Goal: Information Seeking & Learning: Find specific fact

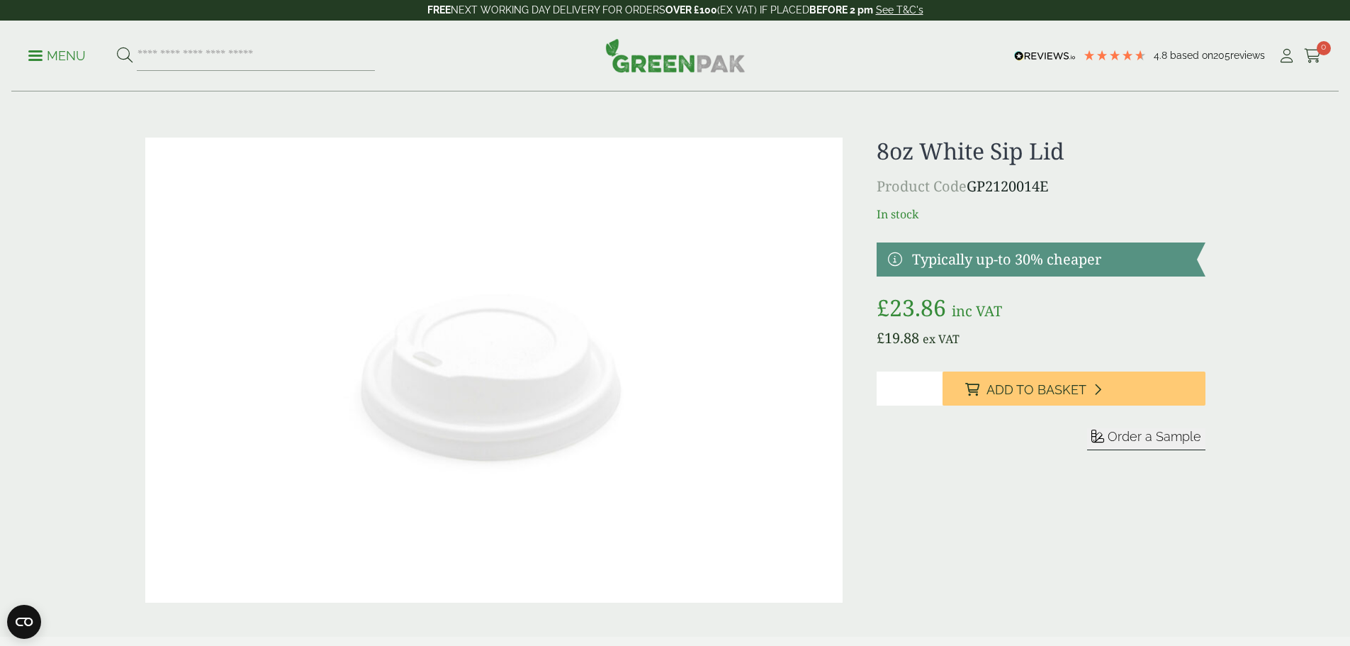
click at [58, 57] on p "Menu" at bounding box center [56, 55] width 57 height 17
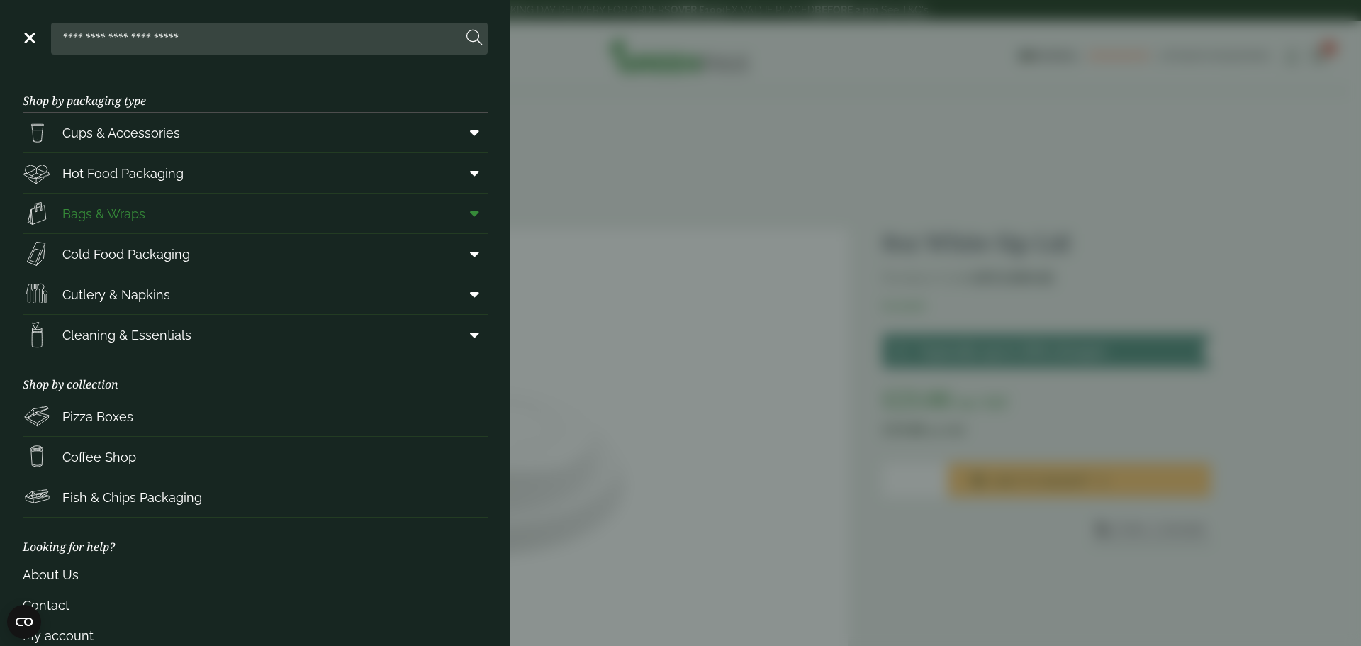
click at [96, 213] on span "Bags & Wraps" at bounding box center [103, 213] width 83 height 19
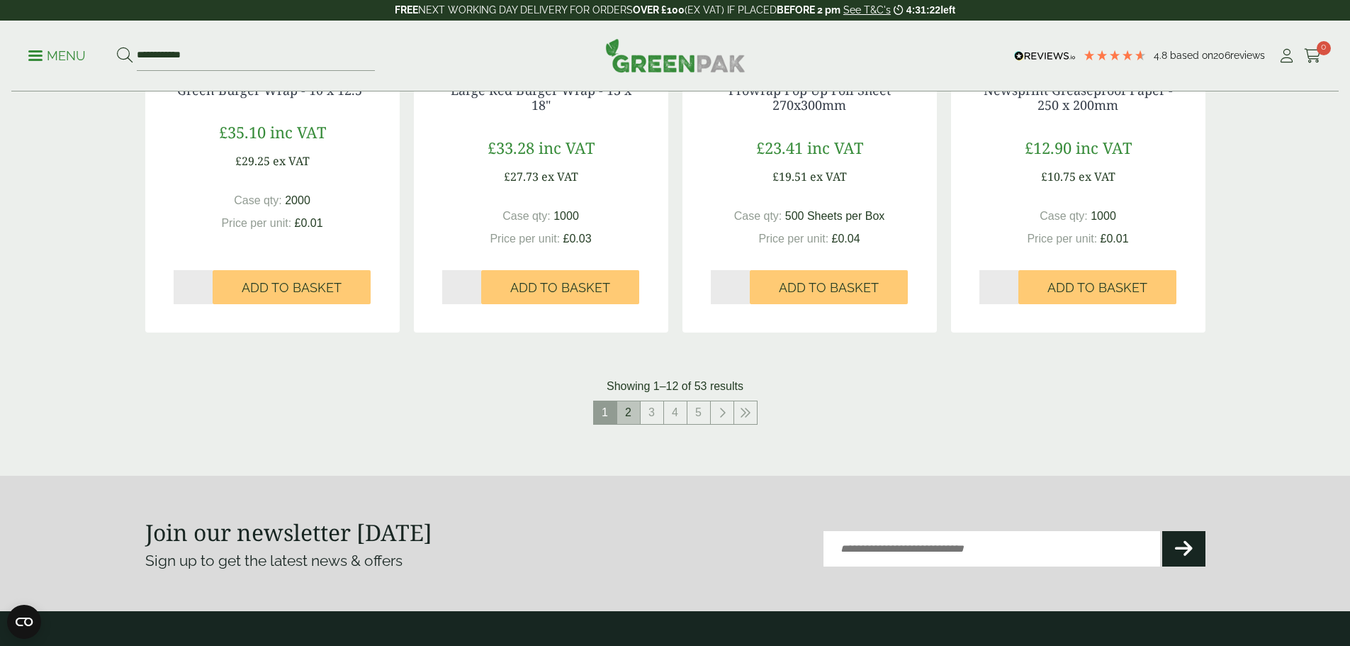
click at [627, 415] on link "2" at bounding box center [628, 412] width 23 height 23
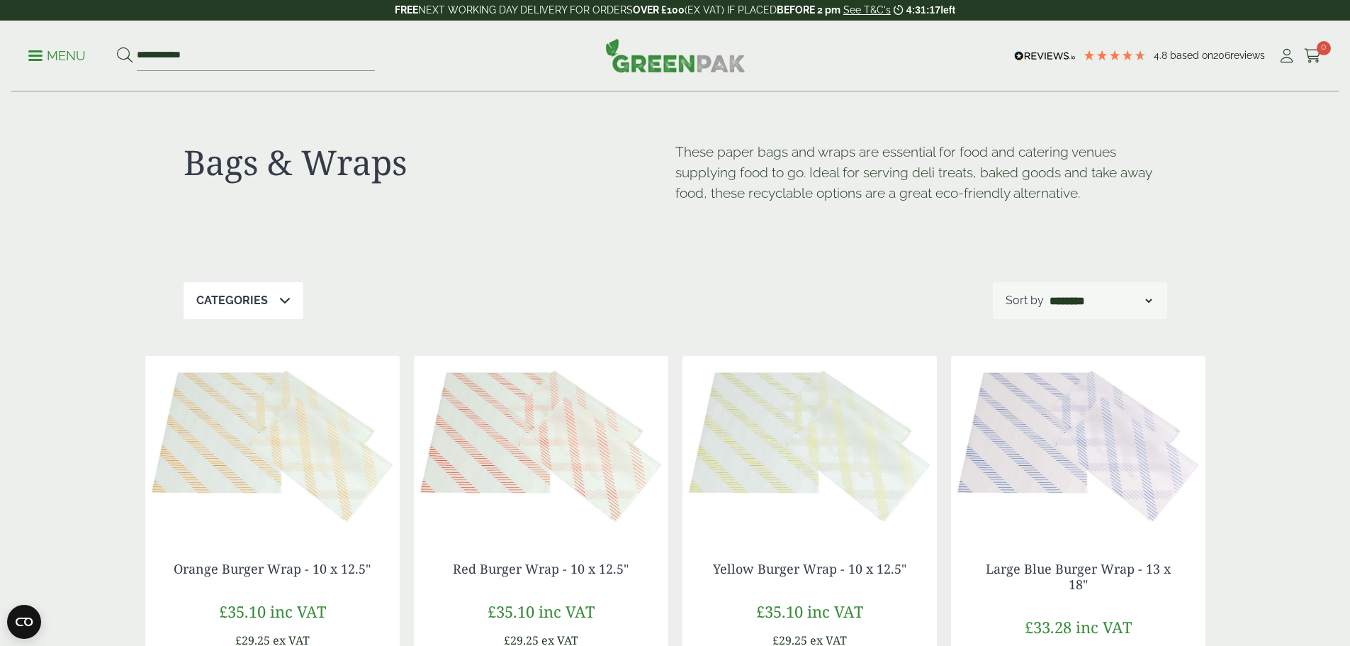
click at [265, 304] on div "Categories" at bounding box center [244, 300] width 120 height 37
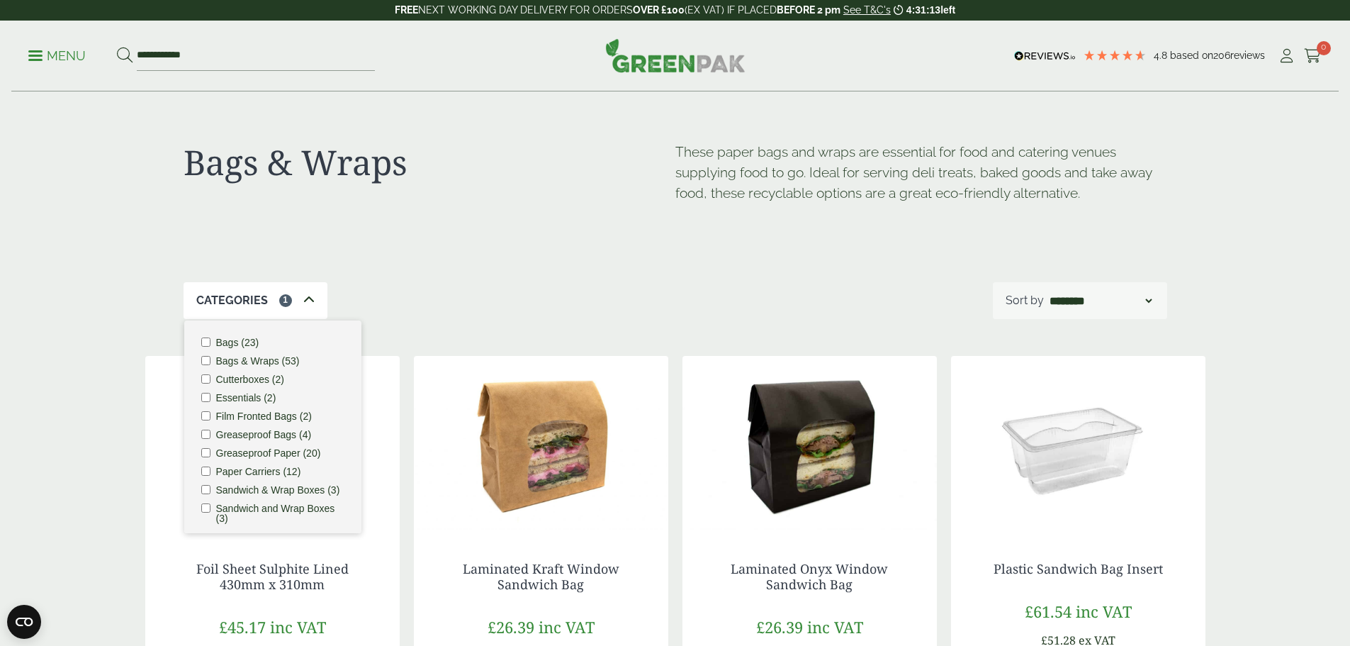
click at [675, 298] on div "Categories 1 Bags (23) Bags & Wraps (53) Cutterboxes (2) Essentials (2) Film Fr…" at bounding box center [676, 300] width 984 height 37
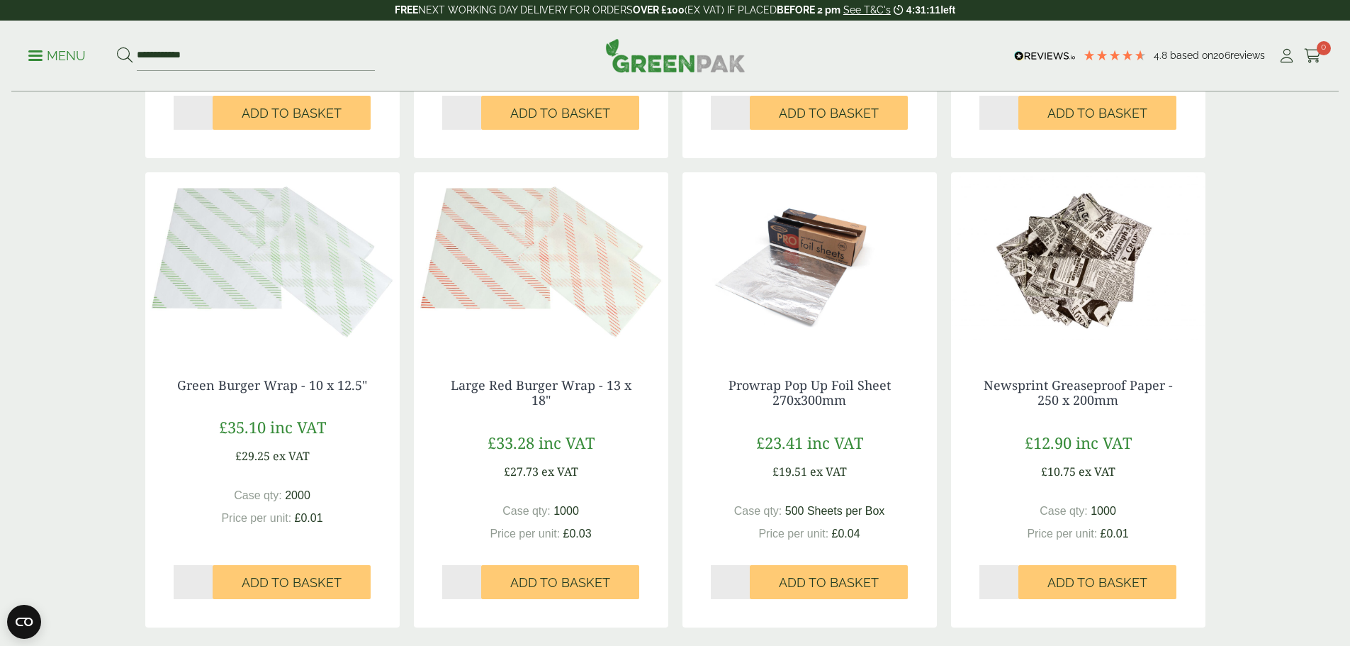
scroll to position [1418, 0]
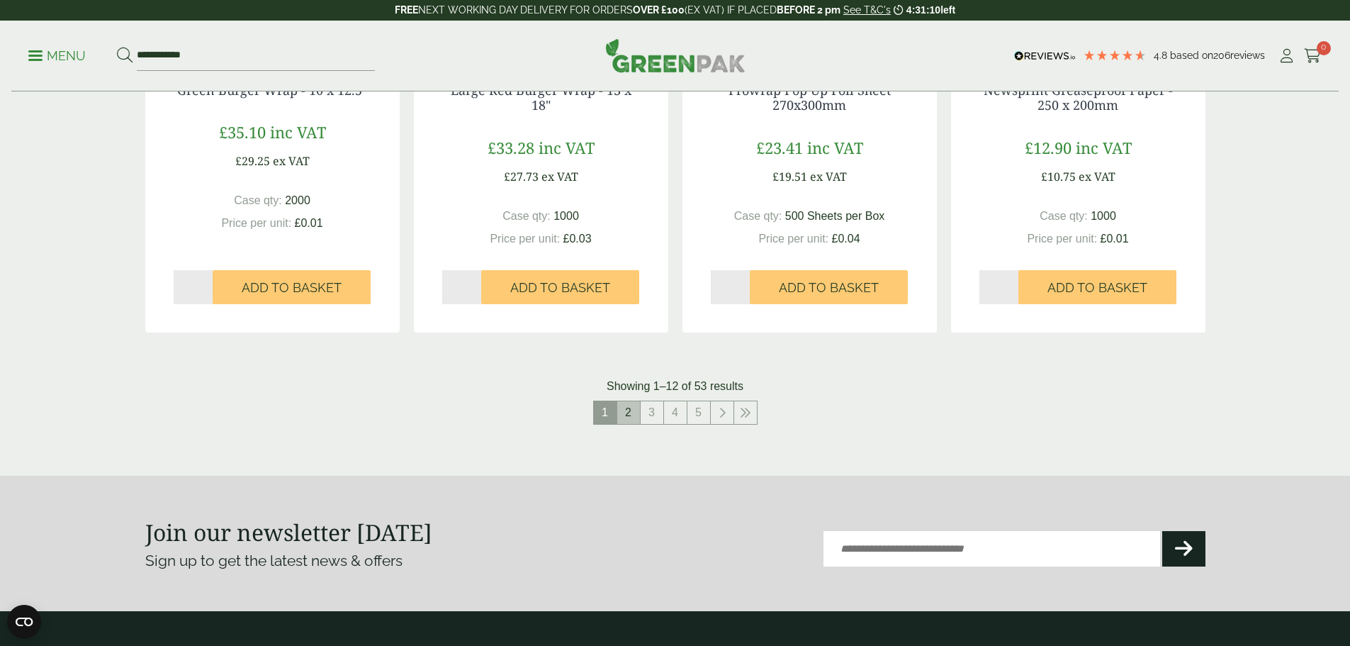
click at [633, 415] on link "2" at bounding box center [628, 412] width 23 height 23
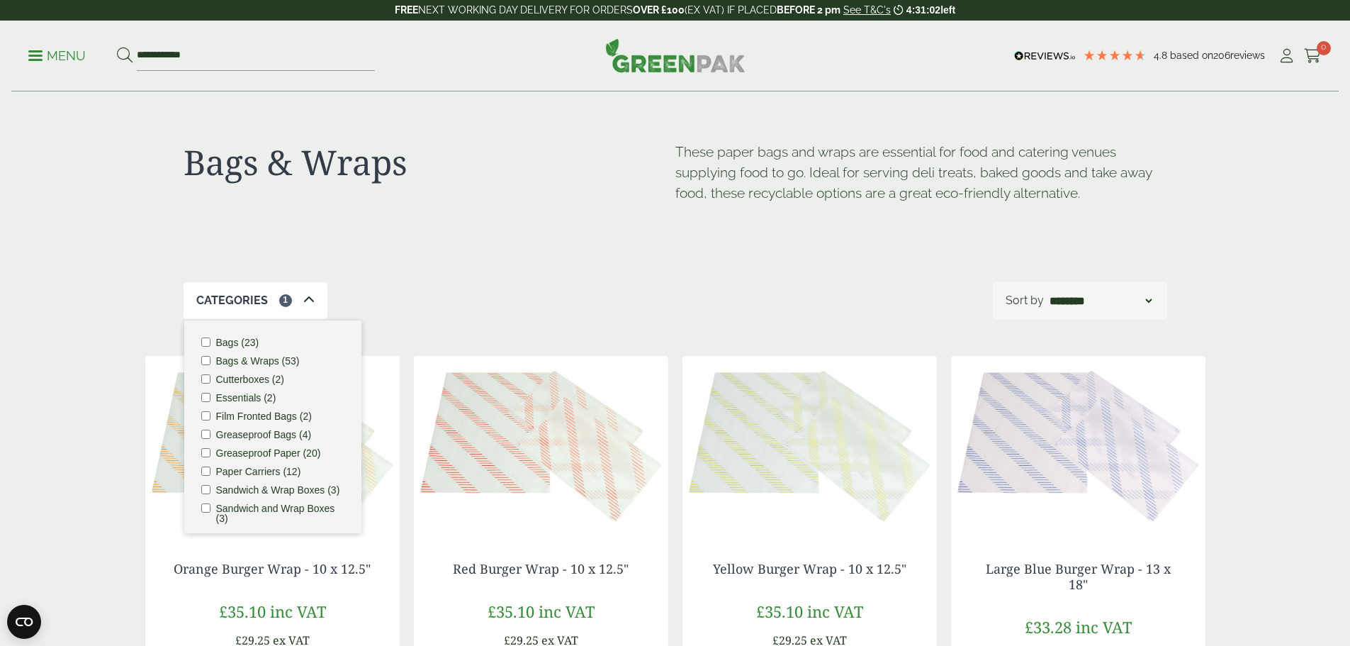
click at [375, 303] on div "Categories 1 Bags (23) Bags & Wraps (53) Cutterboxes (2) Essentials (2) Film Fr…" at bounding box center [676, 300] width 984 height 37
click at [300, 299] on div "Categories 1" at bounding box center [256, 300] width 144 height 37
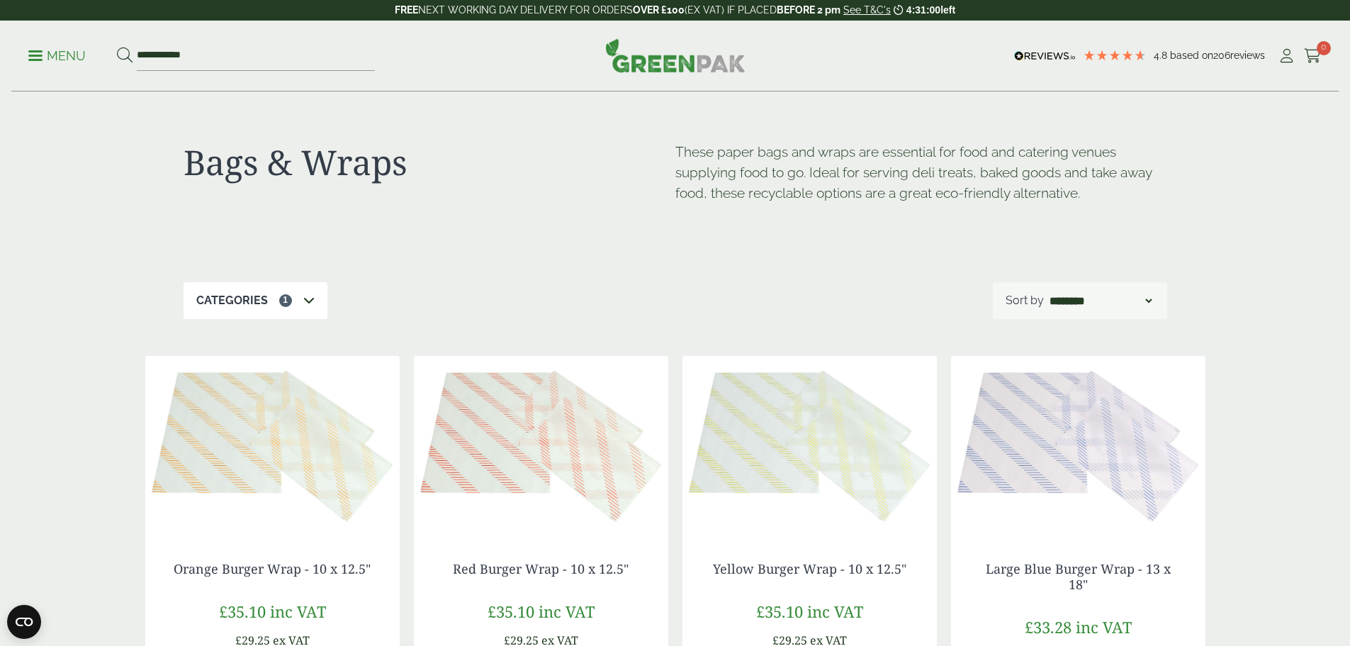
click at [303, 295] on icon at bounding box center [308, 299] width 11 height 11
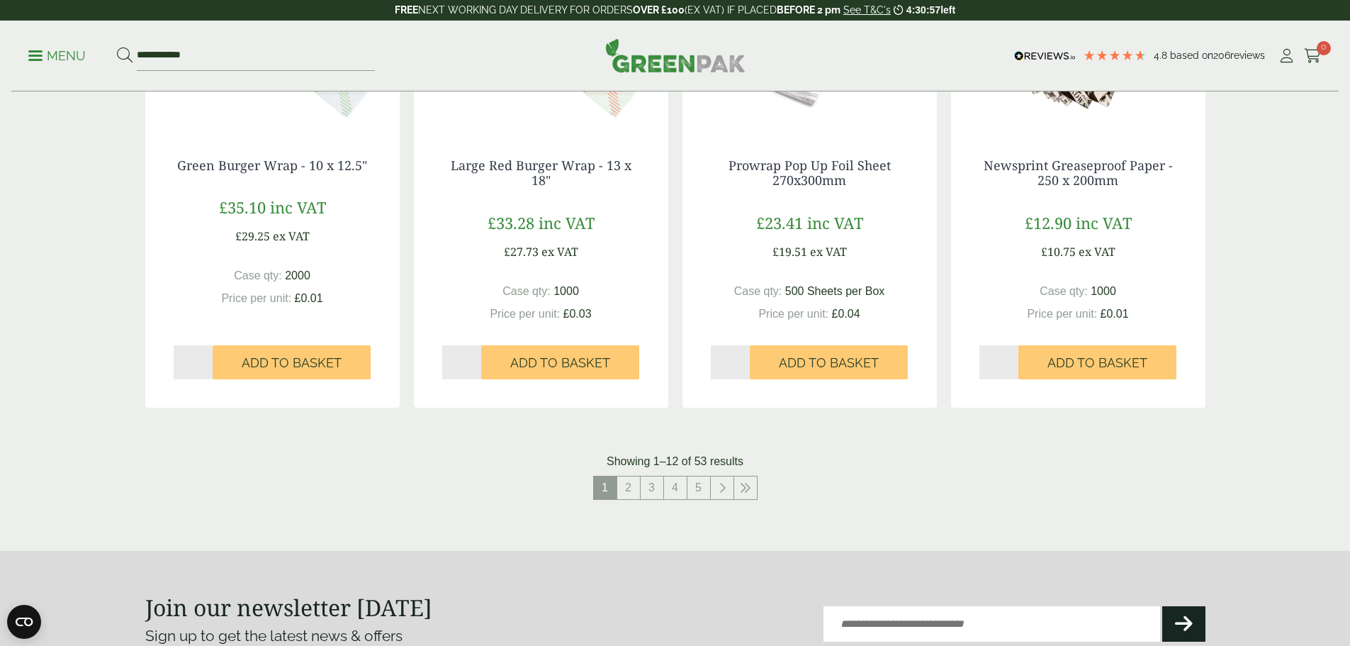
scroll to position [1488, 0]
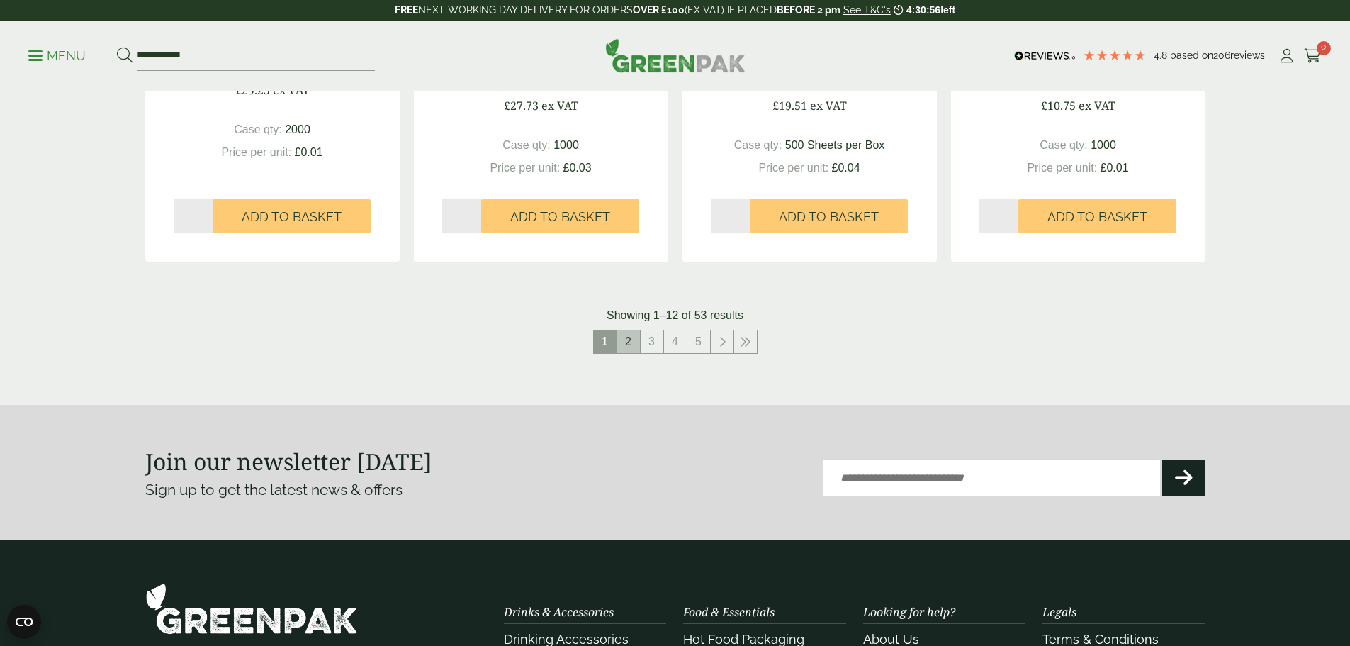
click at [625, 345] on link "2" at bounding box center [628, 341] width 23 height 23
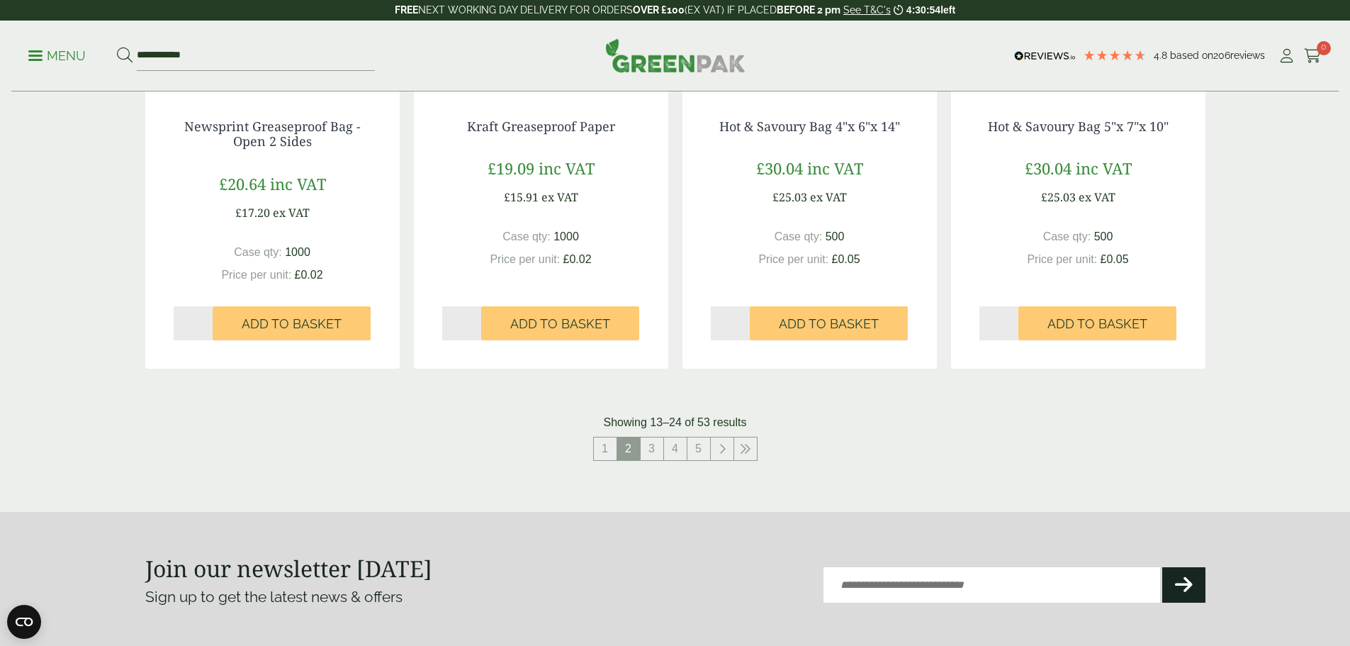
scroll to position [1418, 0]
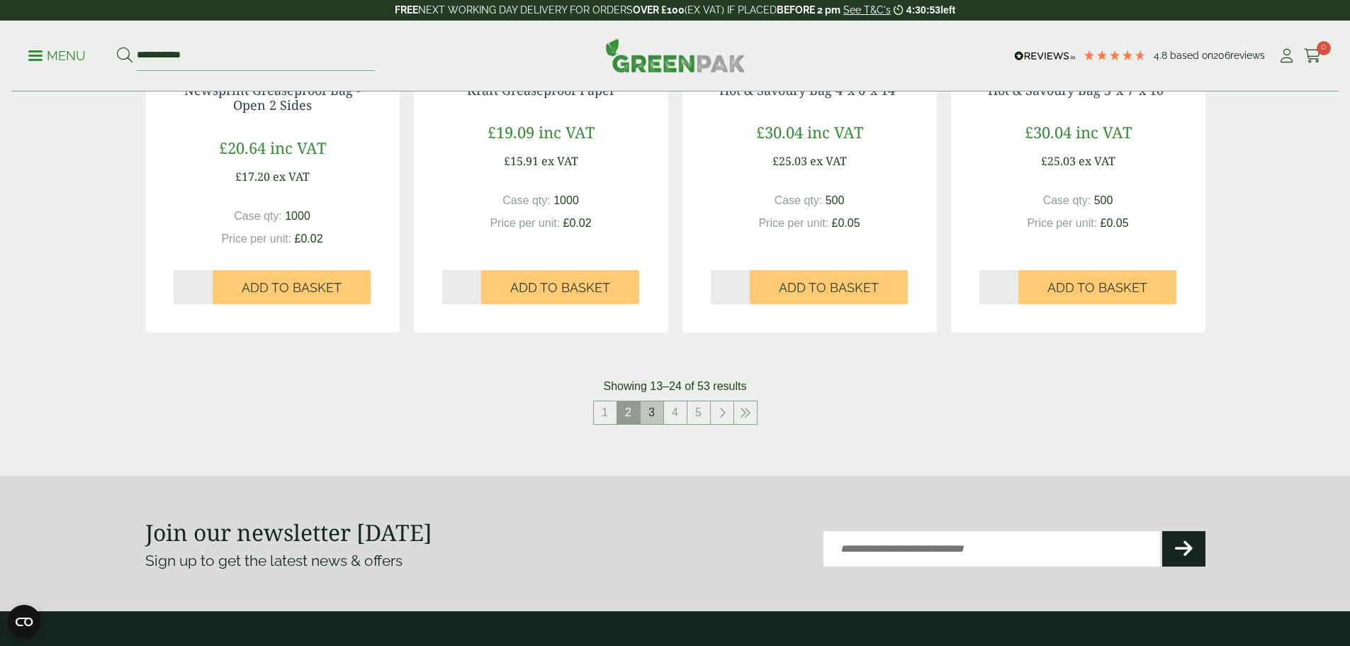
click at [660, 410] on link "3" at bounding box center [652, 412] width 23 height 23
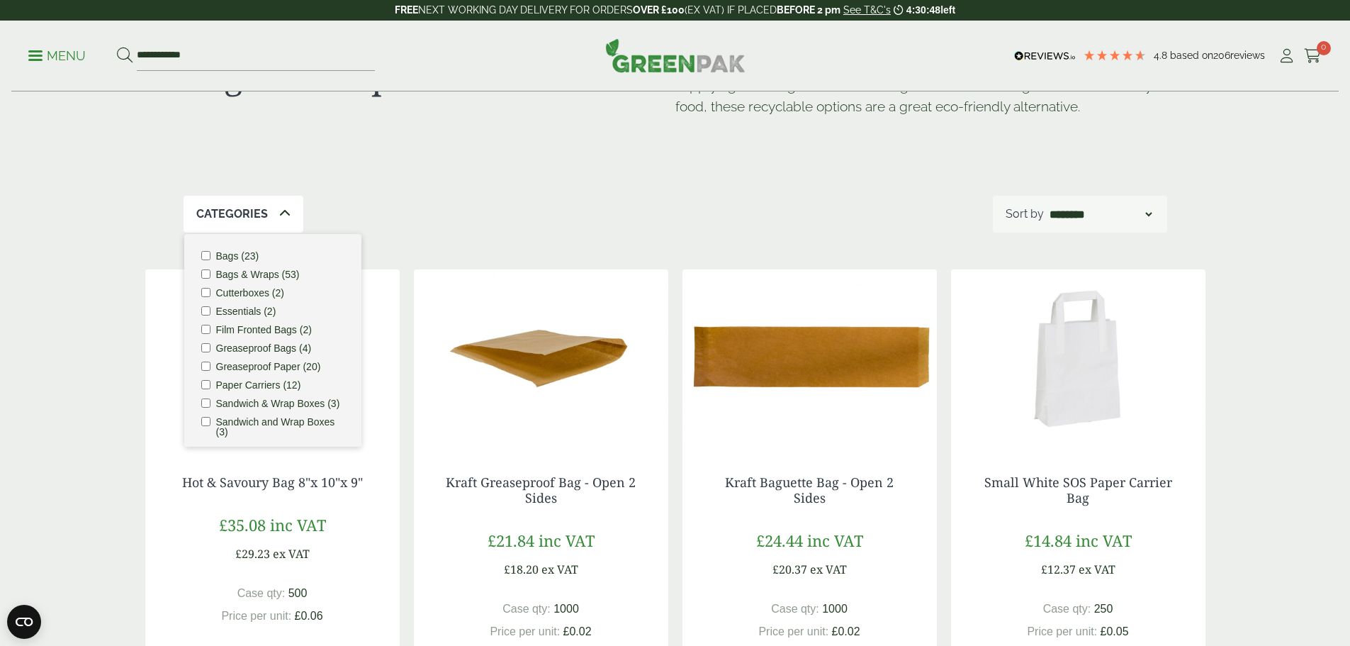
scroll to position [213, 0]
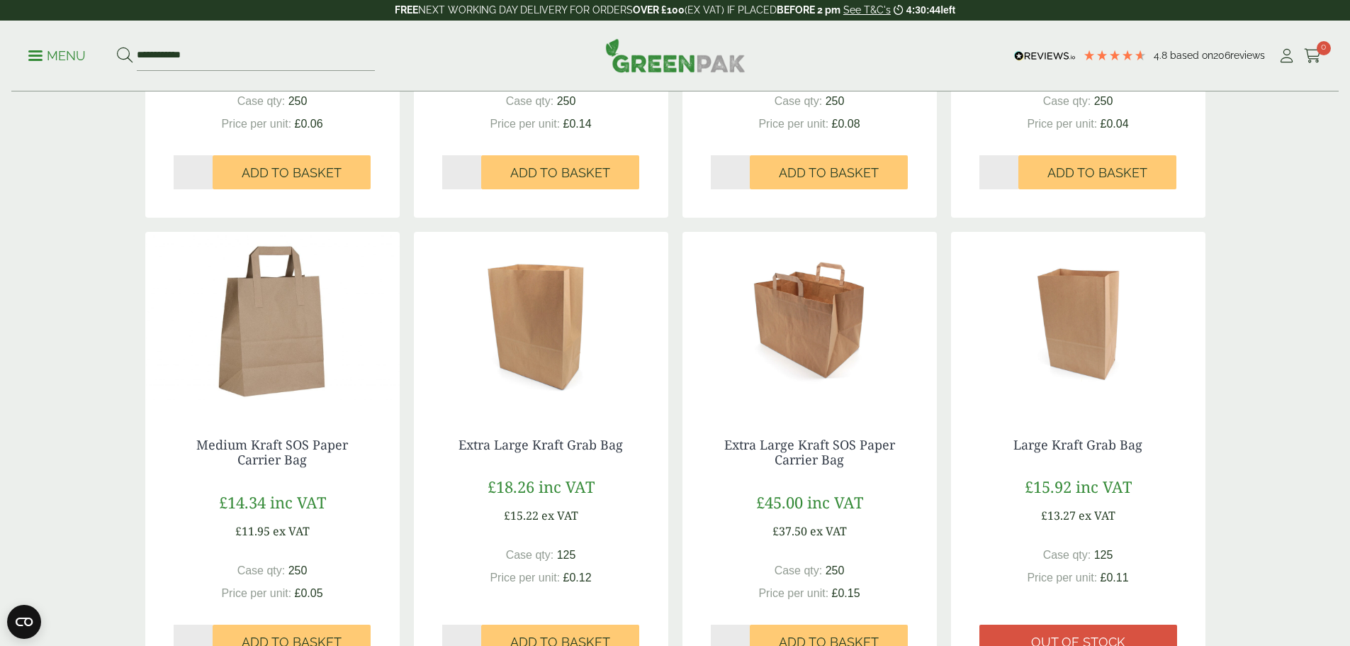
scroll to position [1488, 0]
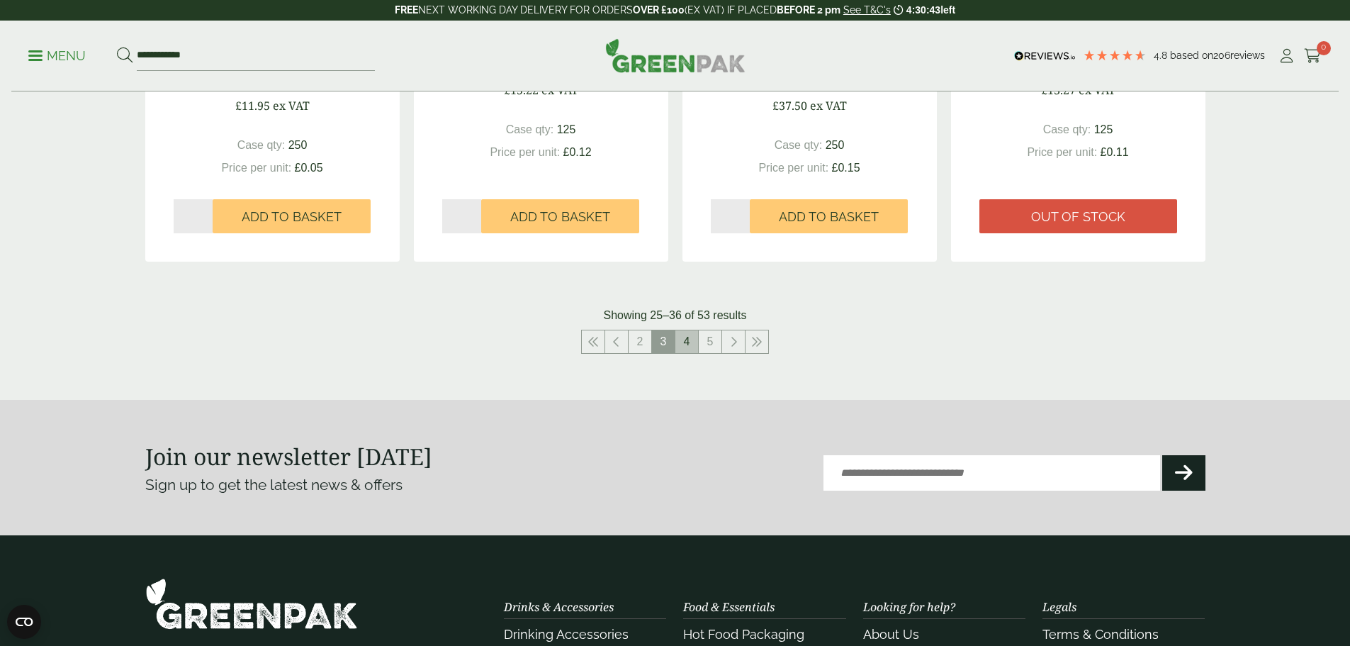
click at [683, 346] on link "4" at bounding box center [686, 341] width 23 height 23
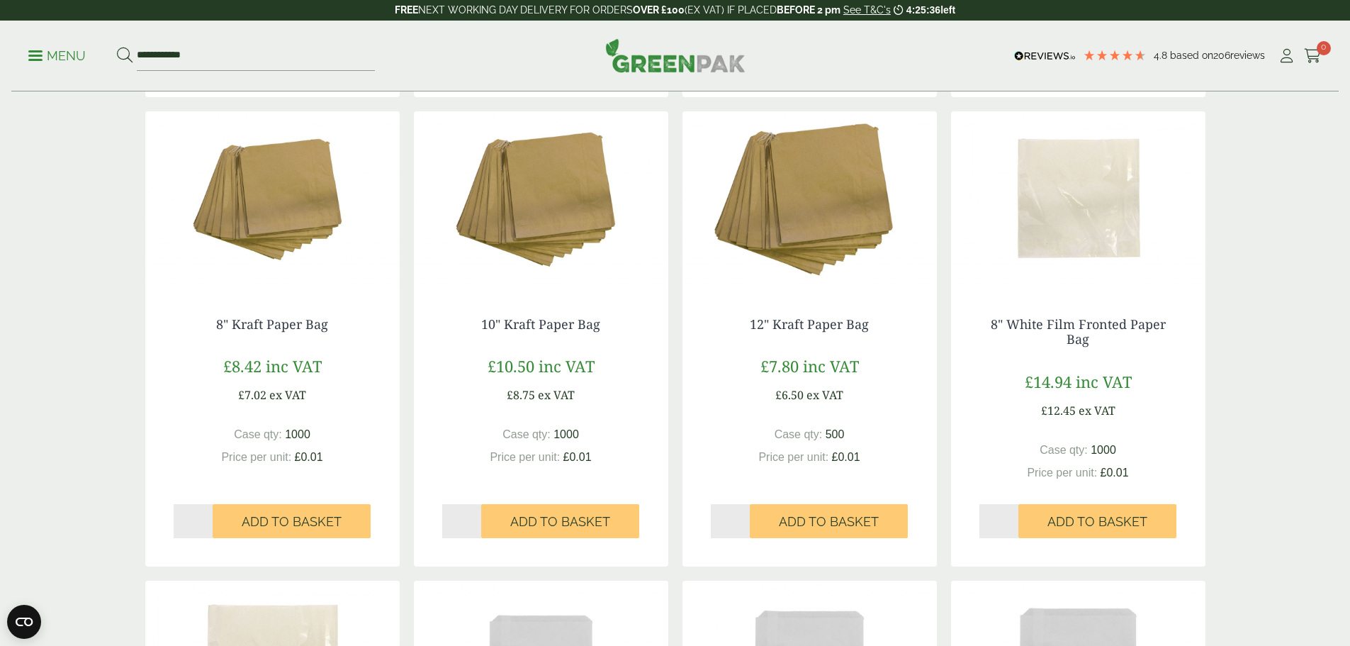
scroll to position [709, 0]
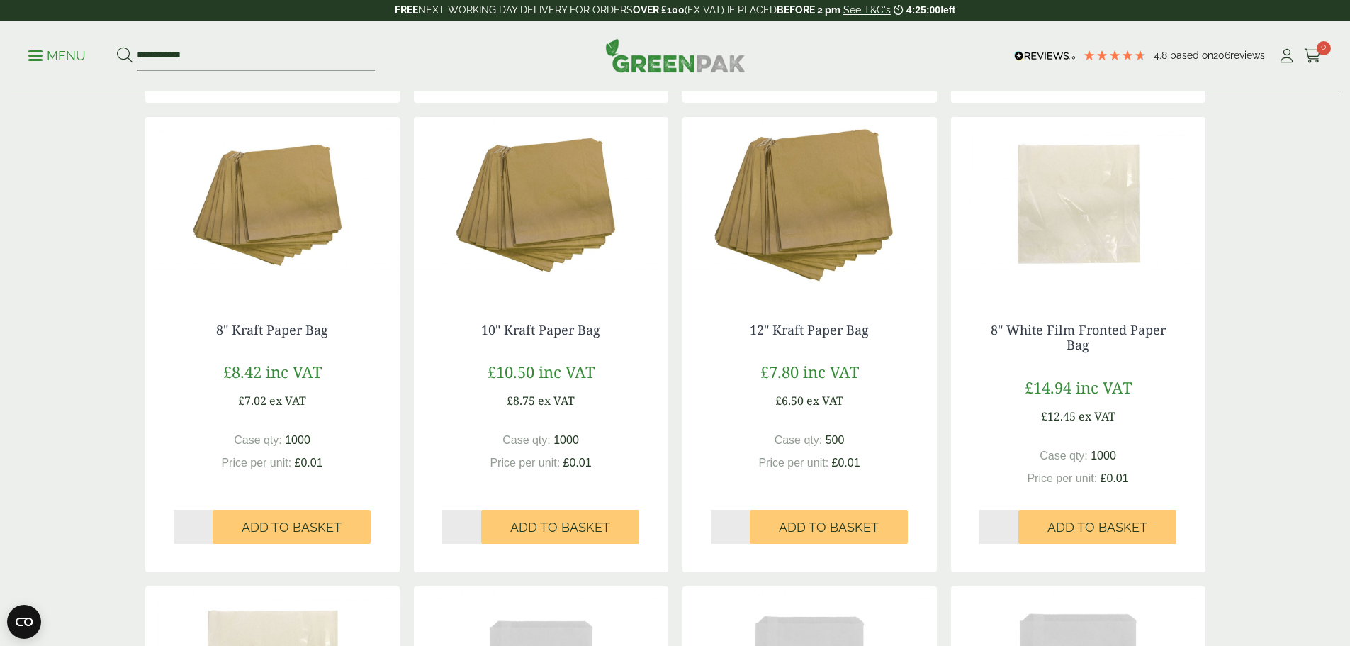
click at [262, 234] on img at bounding box center [272, 205] width 254 height 177
click at [532, 232] on img at bounding box center [541, 205] width 254 height 177
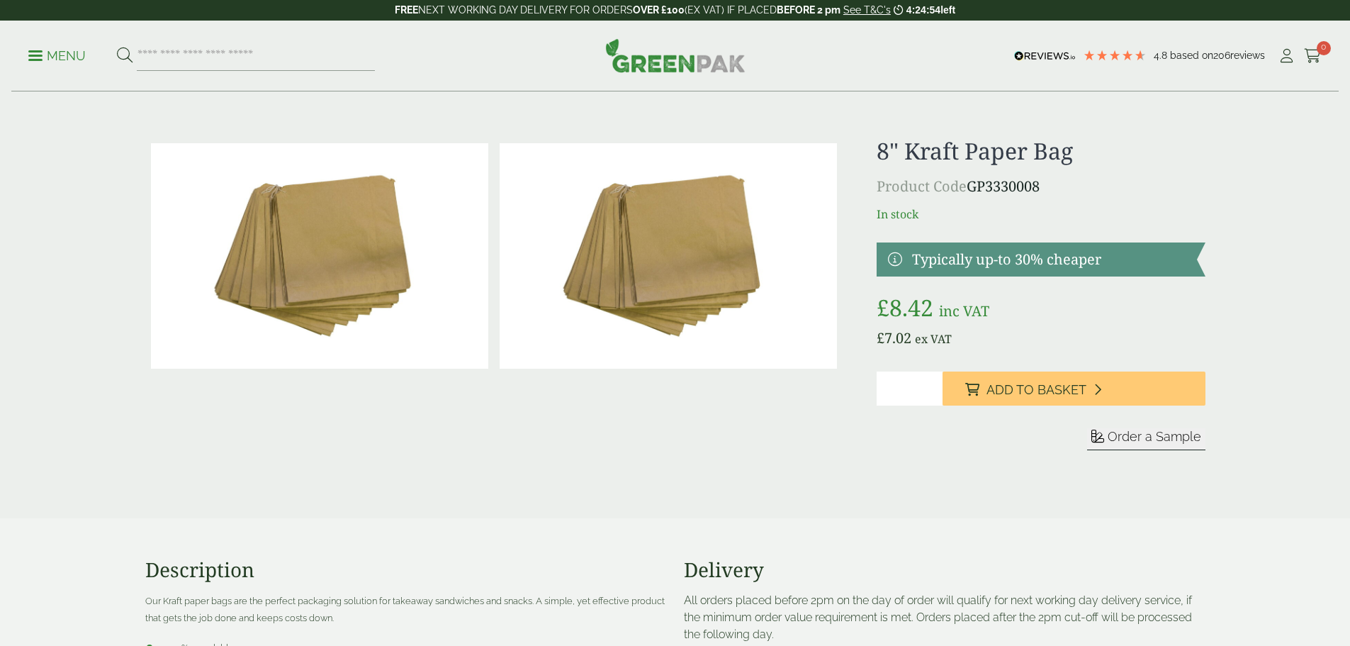
click at [972, 190] on p "Product Code GP3330008" at bounding box center [1041, 186] width 328 height 21
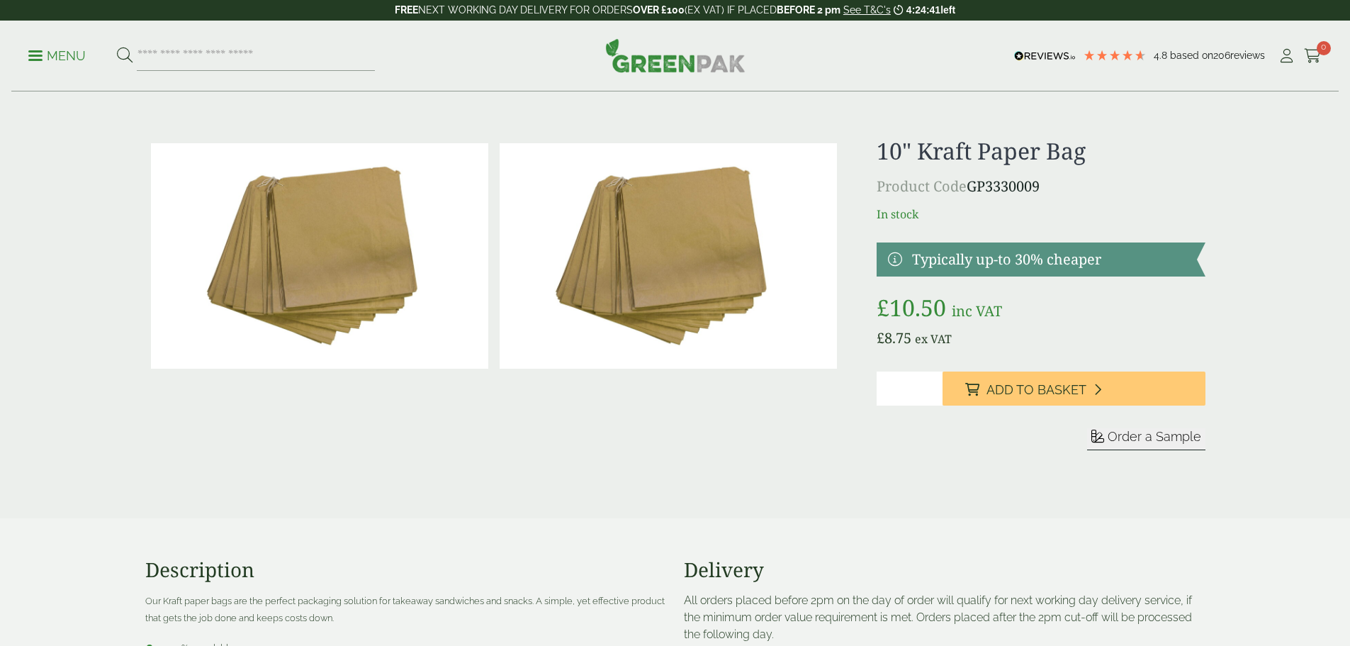
click at [972, 190] on p "Product Code GP3330009" at bounding box center [1041, 186] width 328 height 21
click at [38, 55] on span at bounding box center [35, 56] width 14 height 2
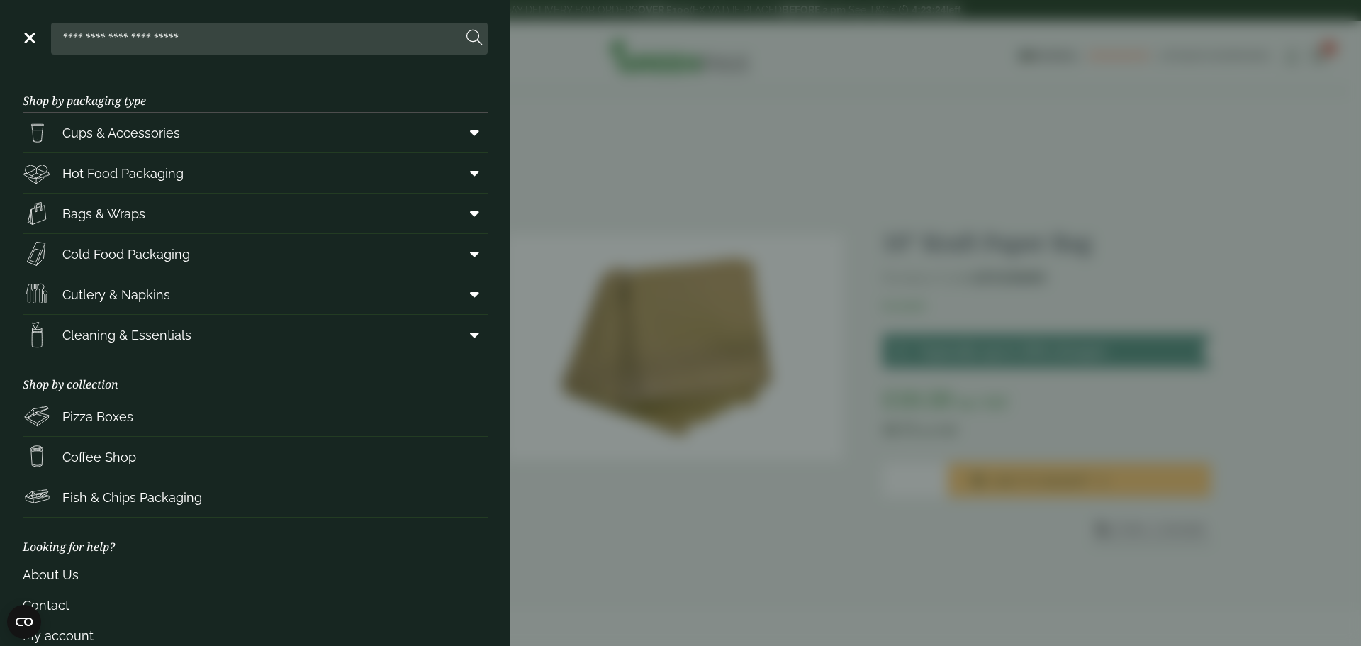
click at [69, 39] on input "search" at bounding box center [259, 38] width 405 height 30
type input "******"
click at [466, 29] on button at bounding box center [474, 38] width 16 height 18
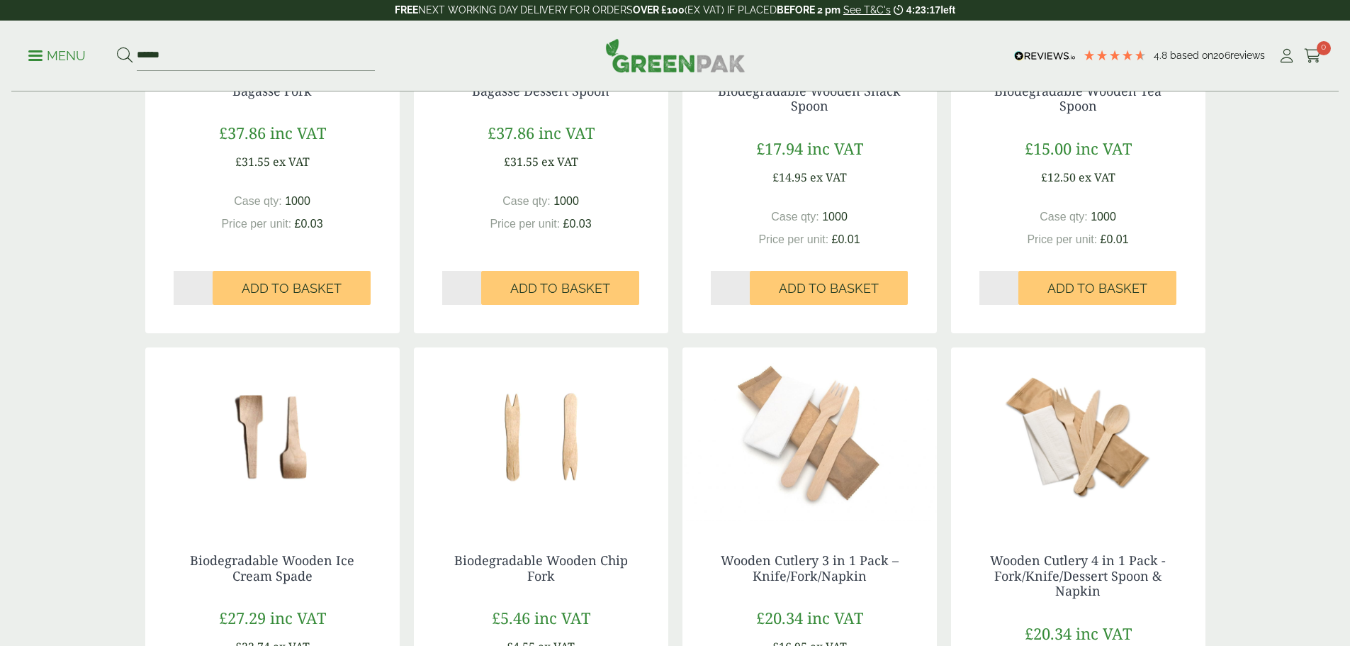
scroll to position [1347, 0]
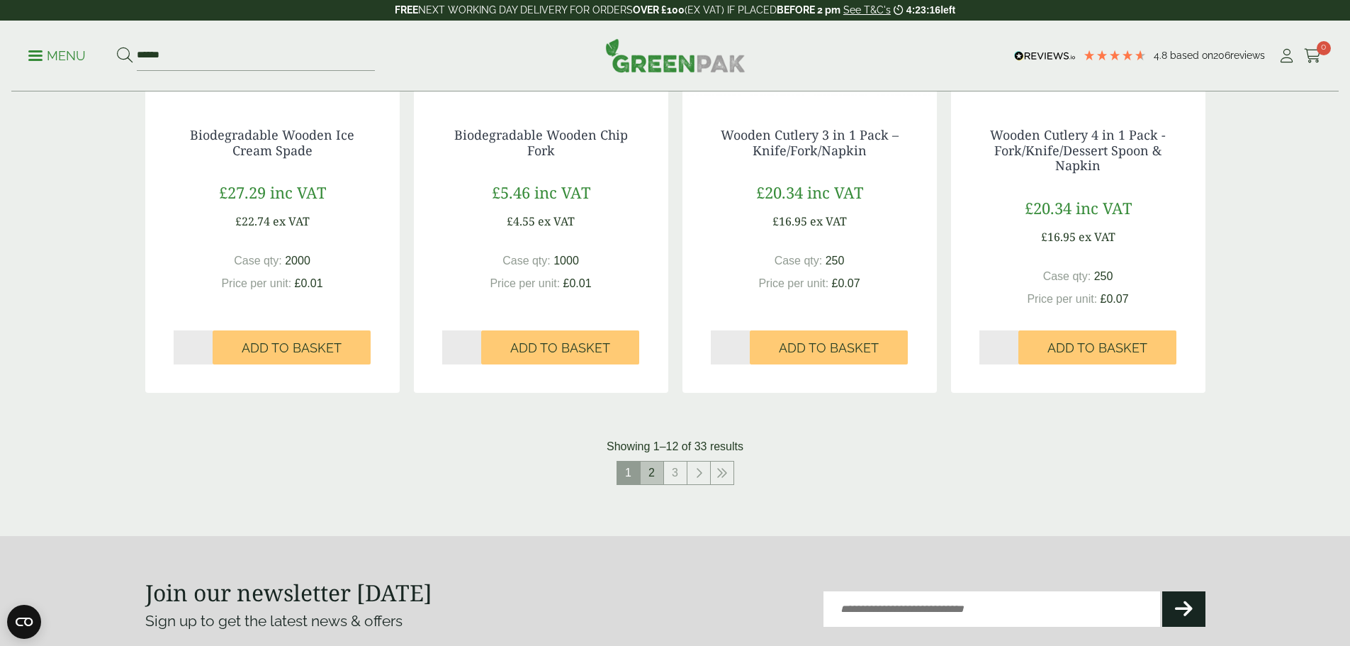
click at [646, 476] on link "2" at bounding box center [652, 472] width 23 height 23
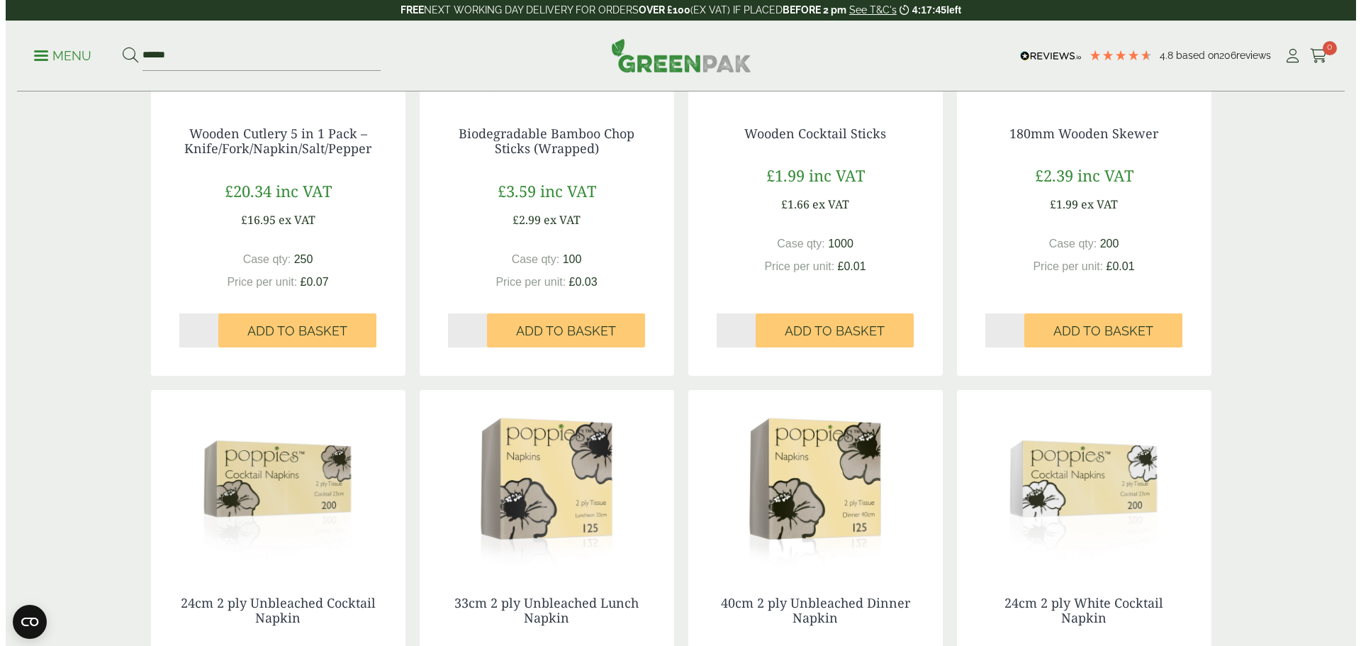
scroll to position [213, 0]
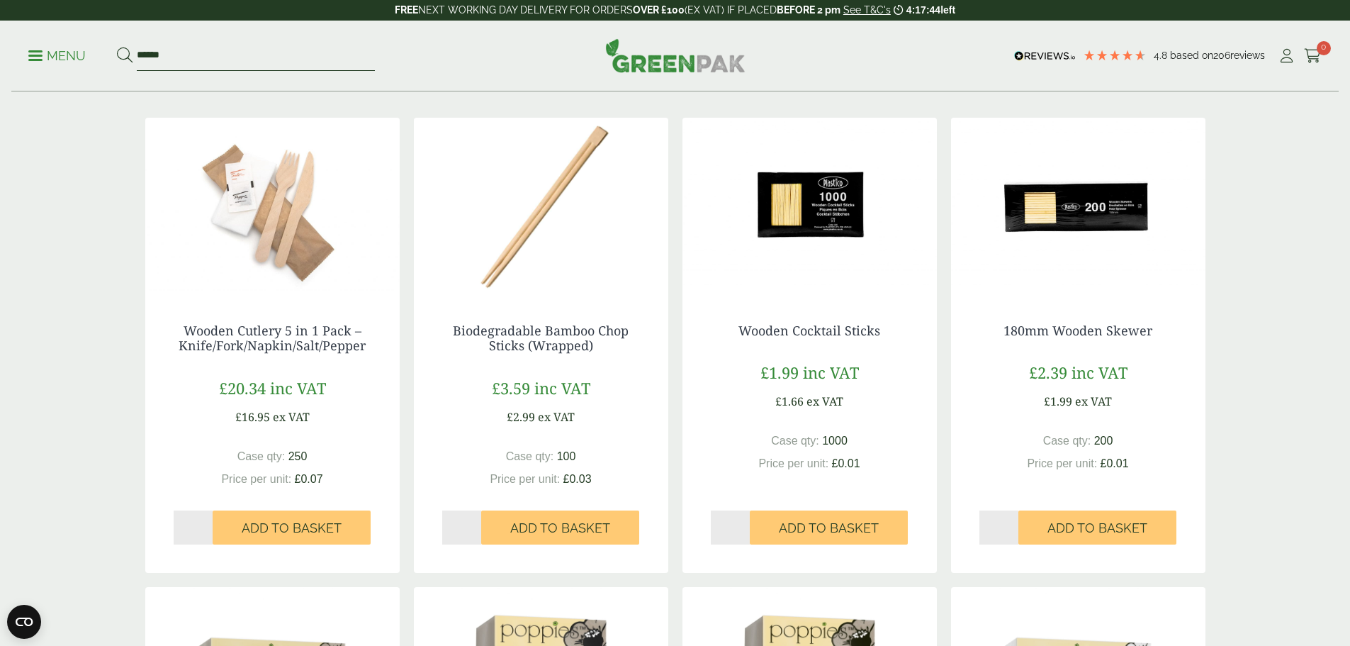
drag, startPoint x: 188, startPoint y: 56, endPoint x: 133, endPoint y: 51, distance: 55.5
click at [133, 51] on form "******" at bounding box center [246, 56] width 258 height 30
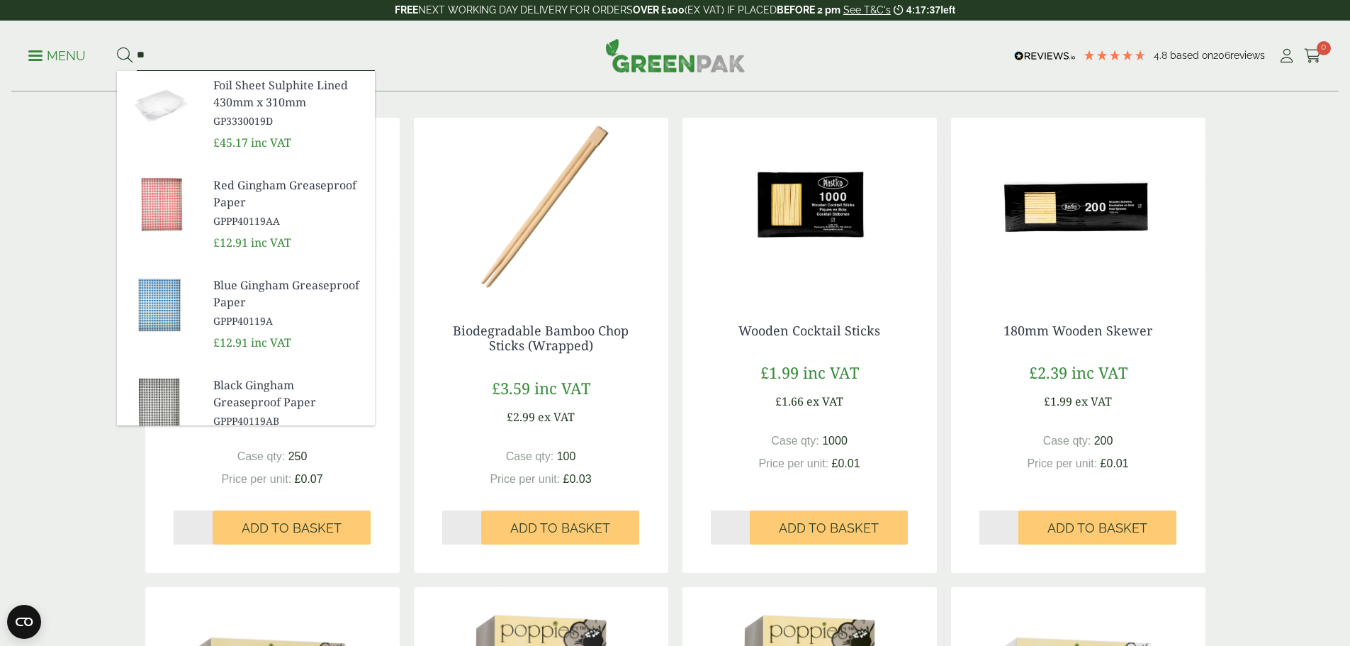
type input "*"
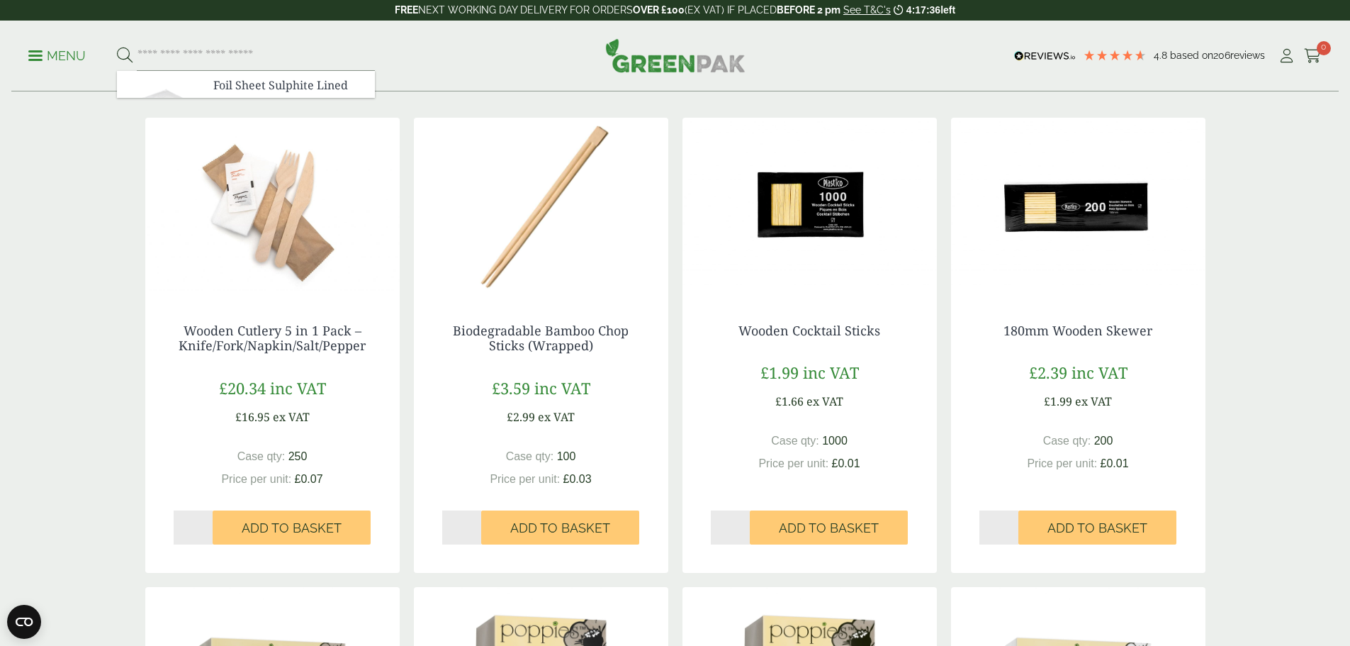
click at [19, 50] on div "Menu" at bounding box center [675, 56] width 1328 height 71
click at [69, 61] on p "Menu" at bounding box center [56, 55] width 57 height 17
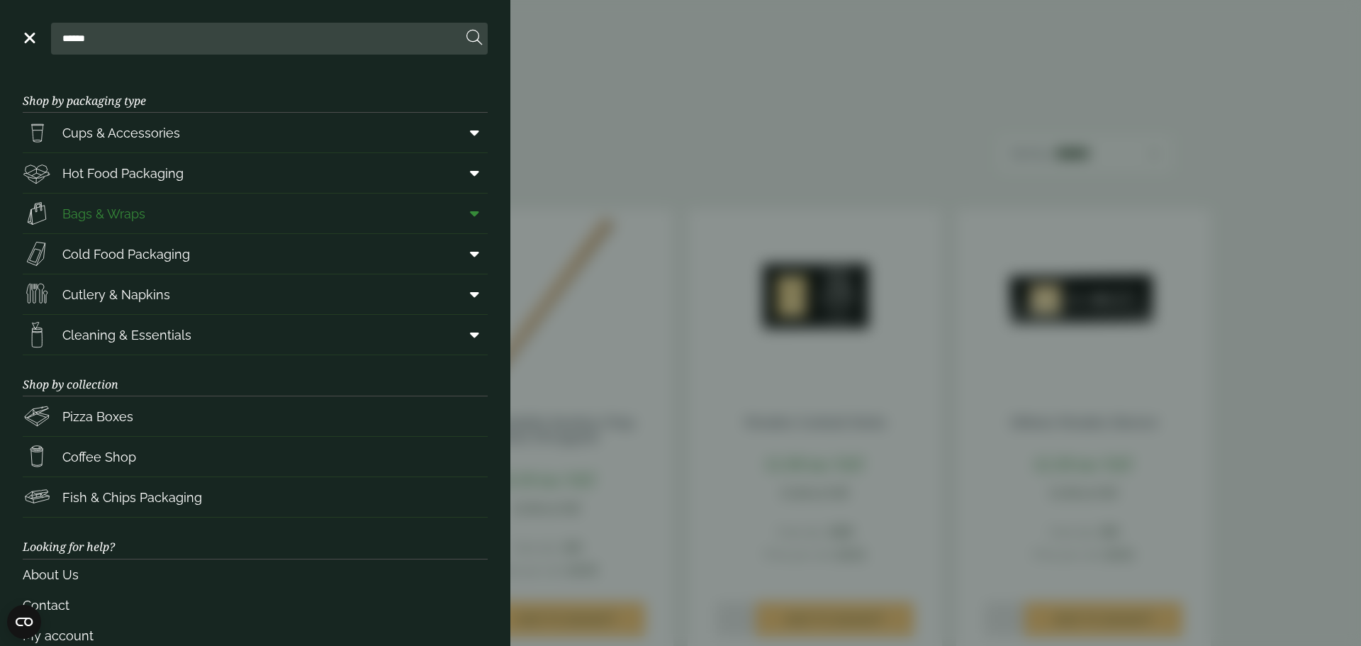
click at [470, 212] on icon at bounding box center [474, 213] width 9 height 14
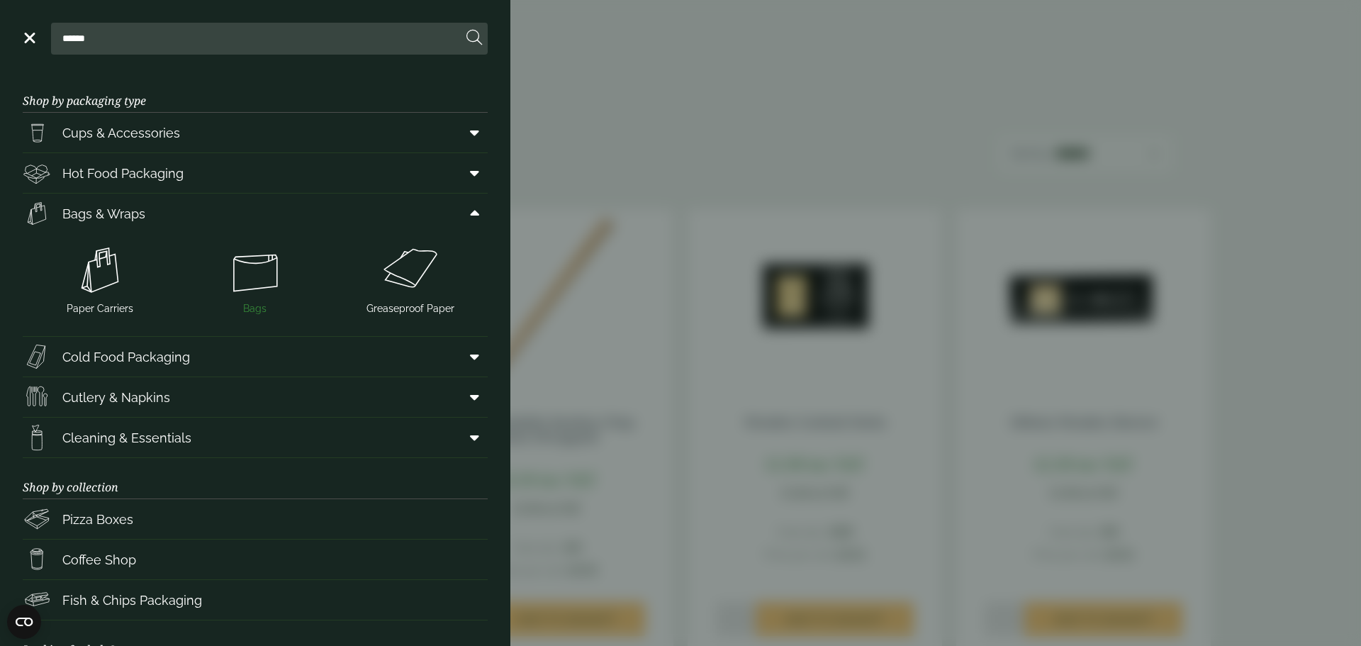
click at [251, 270] on img at bounding box center [256, 270] width 144 height 57
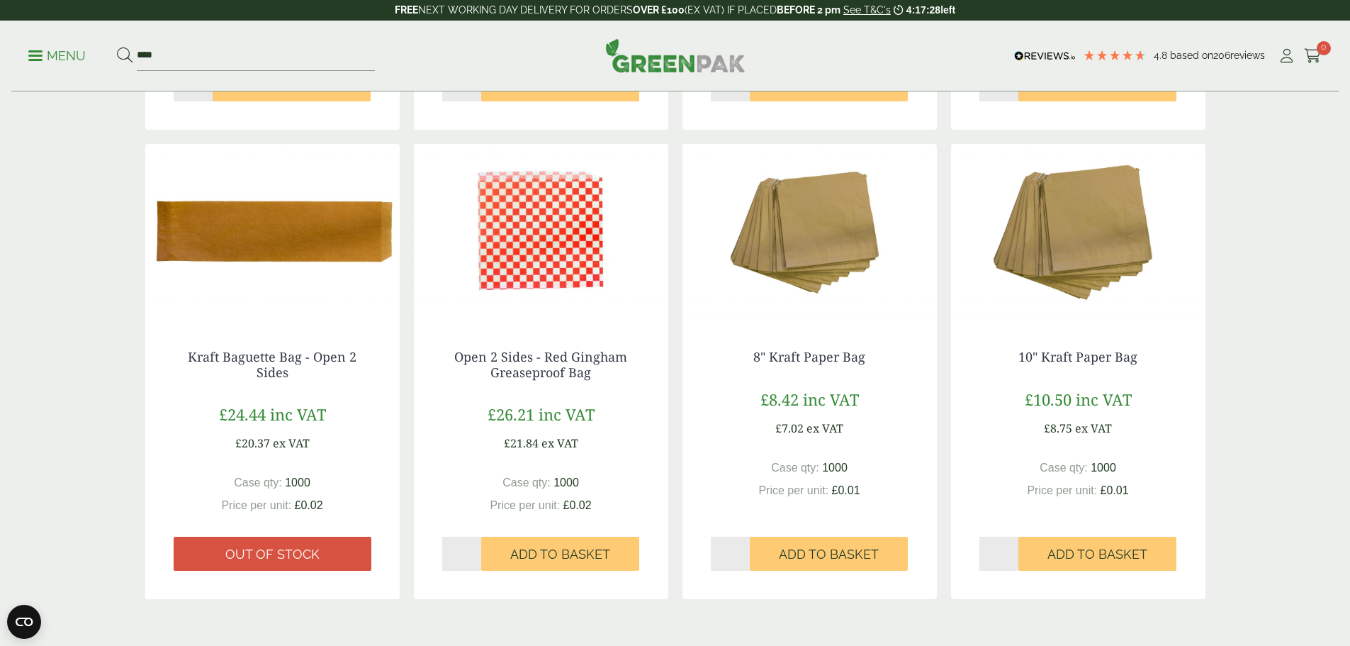
scroll to position [1134, 0]
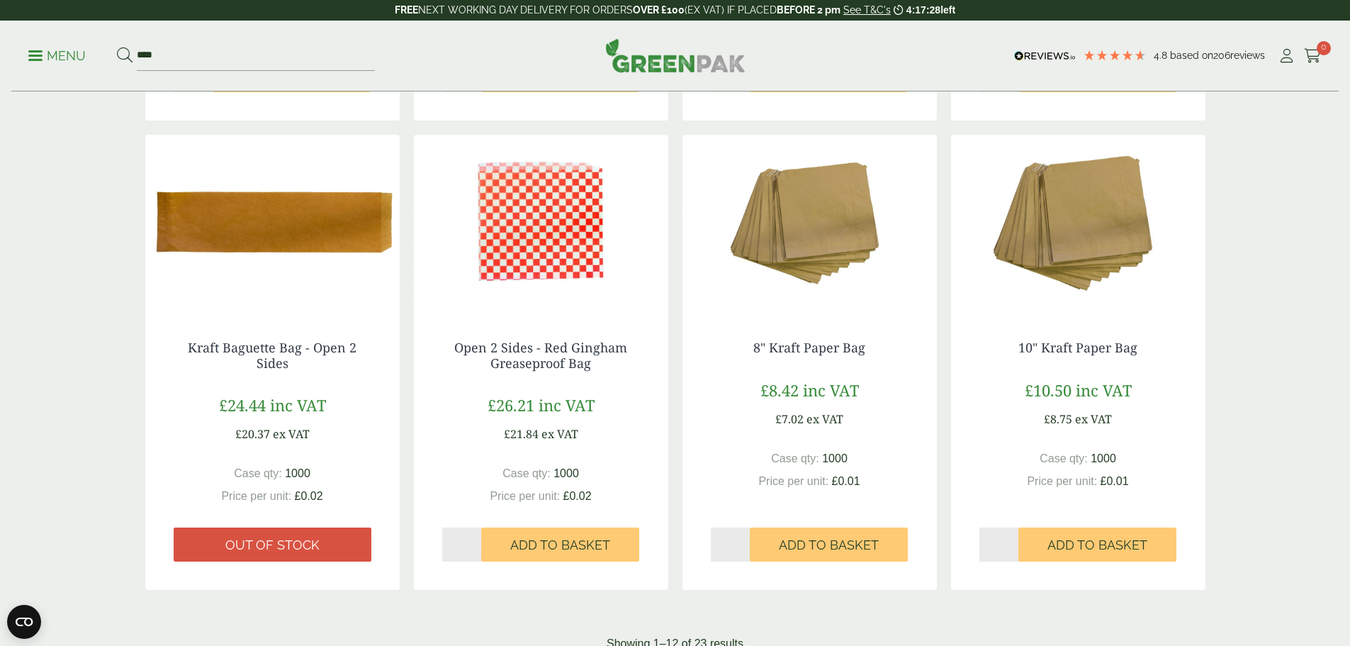
click at [814, 322] on div "8" Kraft Paper Bag £8.42 inc VAT £7.02 ex VAT Case qty: 1000 Price per unit: £0…" at bounding box center [810, 443] width 254 height 263
drag, startPoint x: 820, startPoint y: 206, endPoint x: 833, endPoint y: 223, distance: 21.3
click at [820, 206] on img at bounding box center [810, 223] width 254 height 177
click at [1085, 216] on img at bounding box center [1078, 223] width 254 height 177
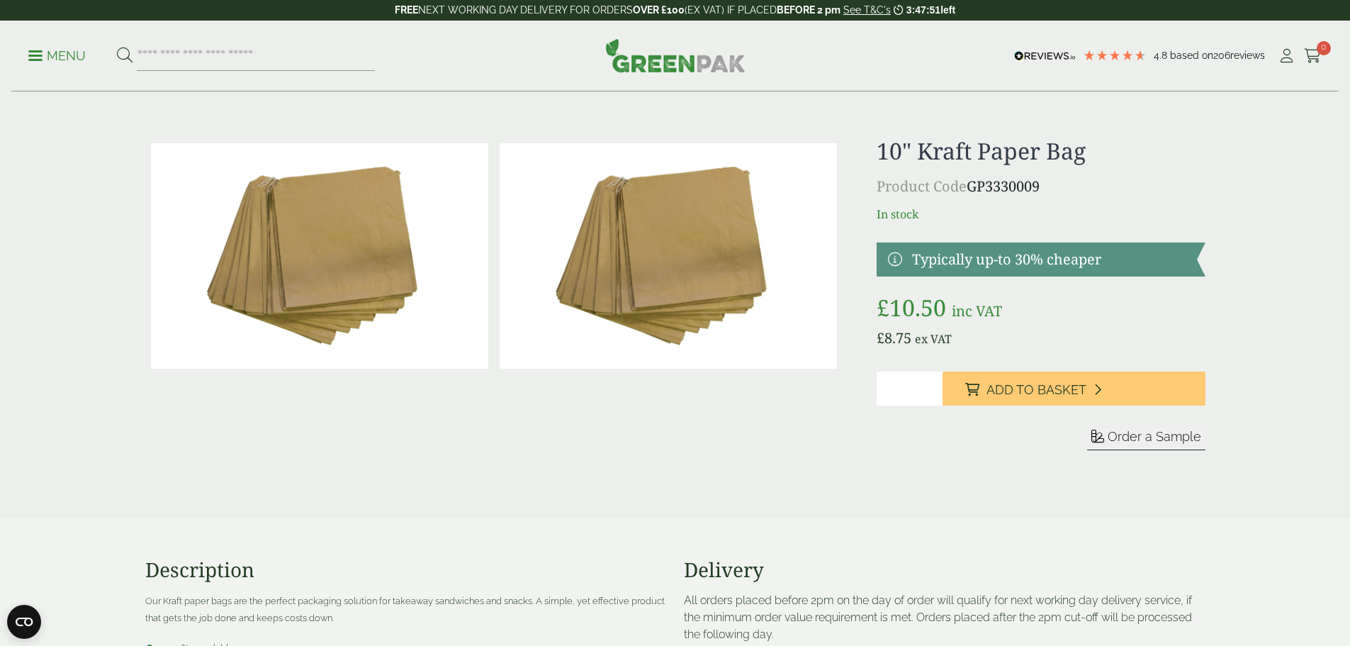
click at [65, 50] on p "Menu" at bounding box center [56, 55] width 57 height 17
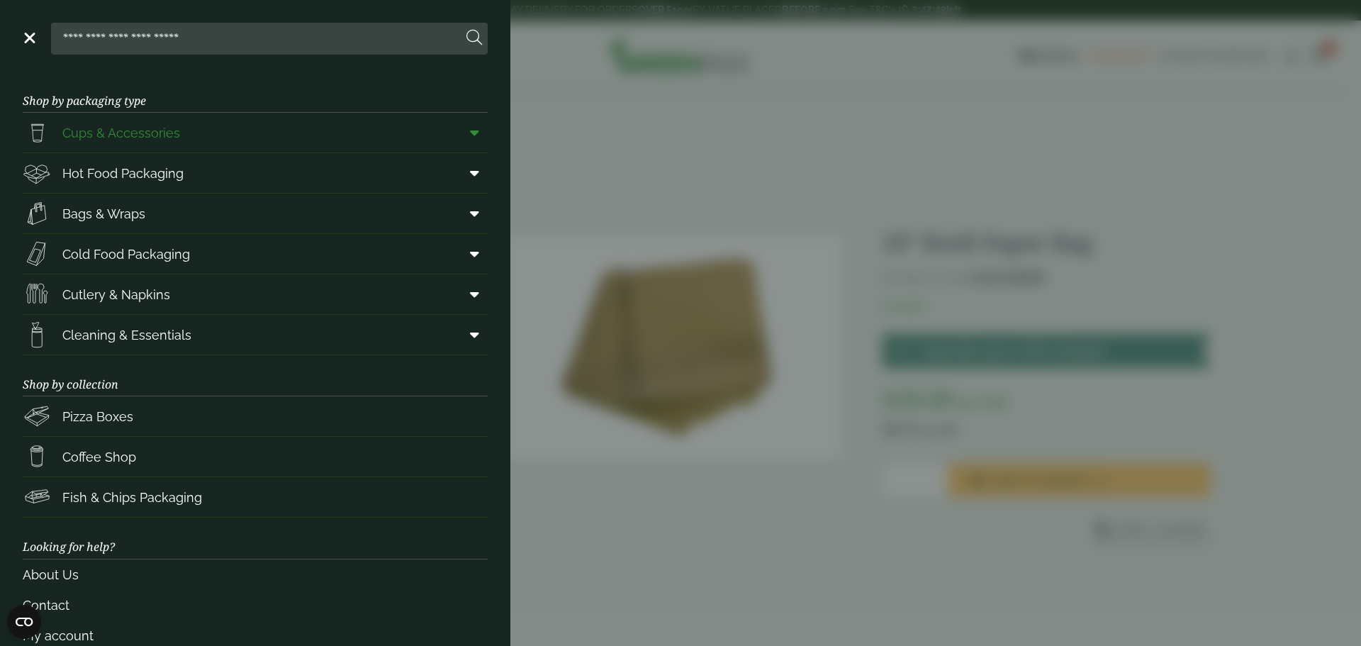
click at [127, 135] on span "Cups & Accessories" at bounding box center [121, 132] width 118 height 19
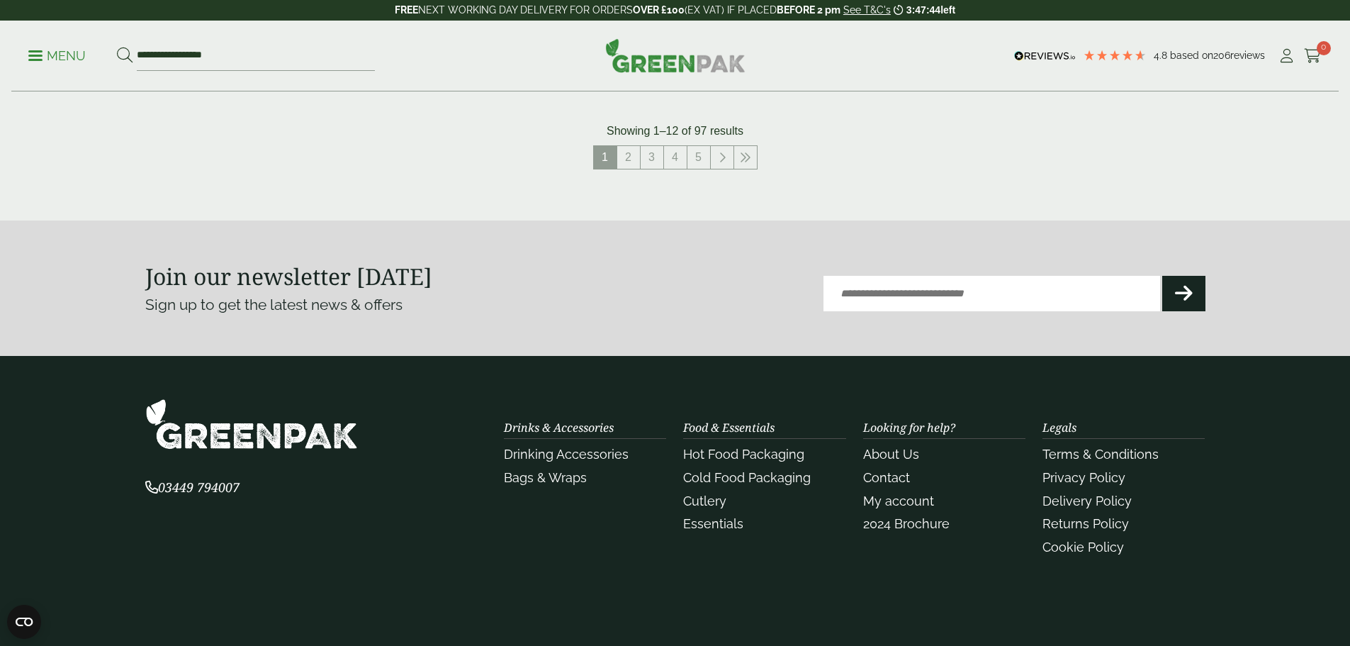
scroll to position [1586, 0]
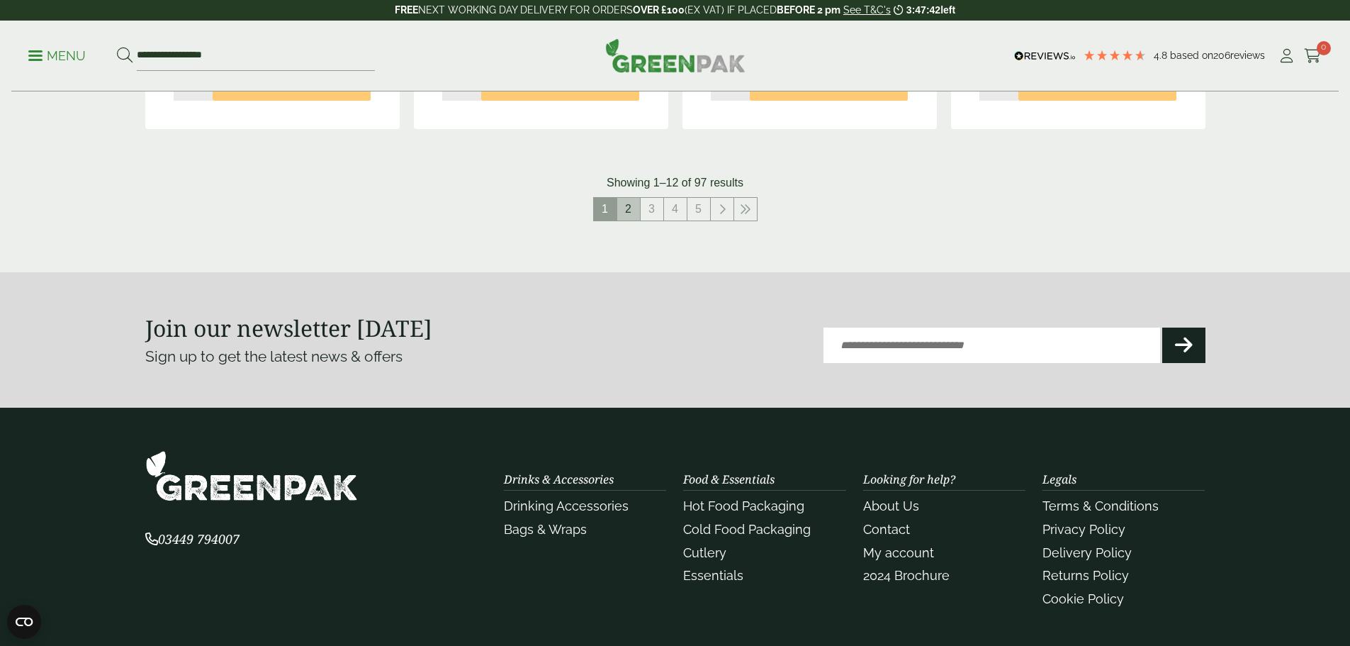
click at [627, 213] on link "2" at bounding box center [628, 209] width 23 height 23
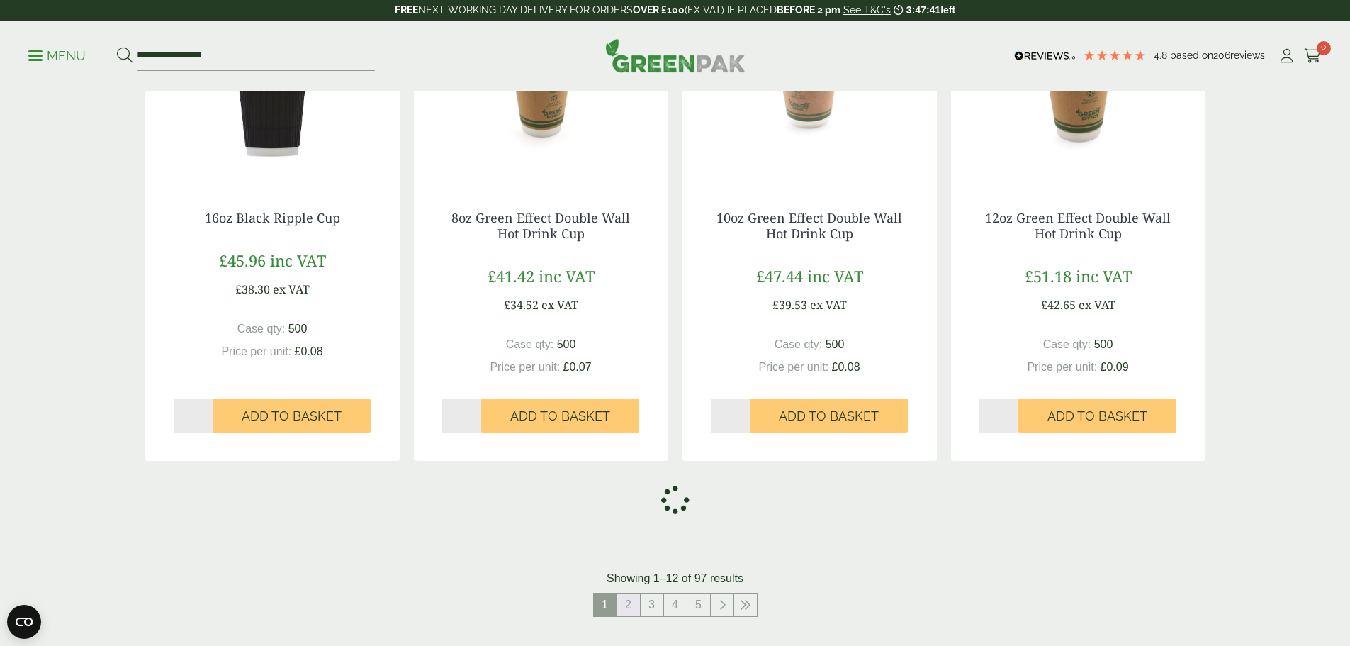
scroll to position [1160, 0]
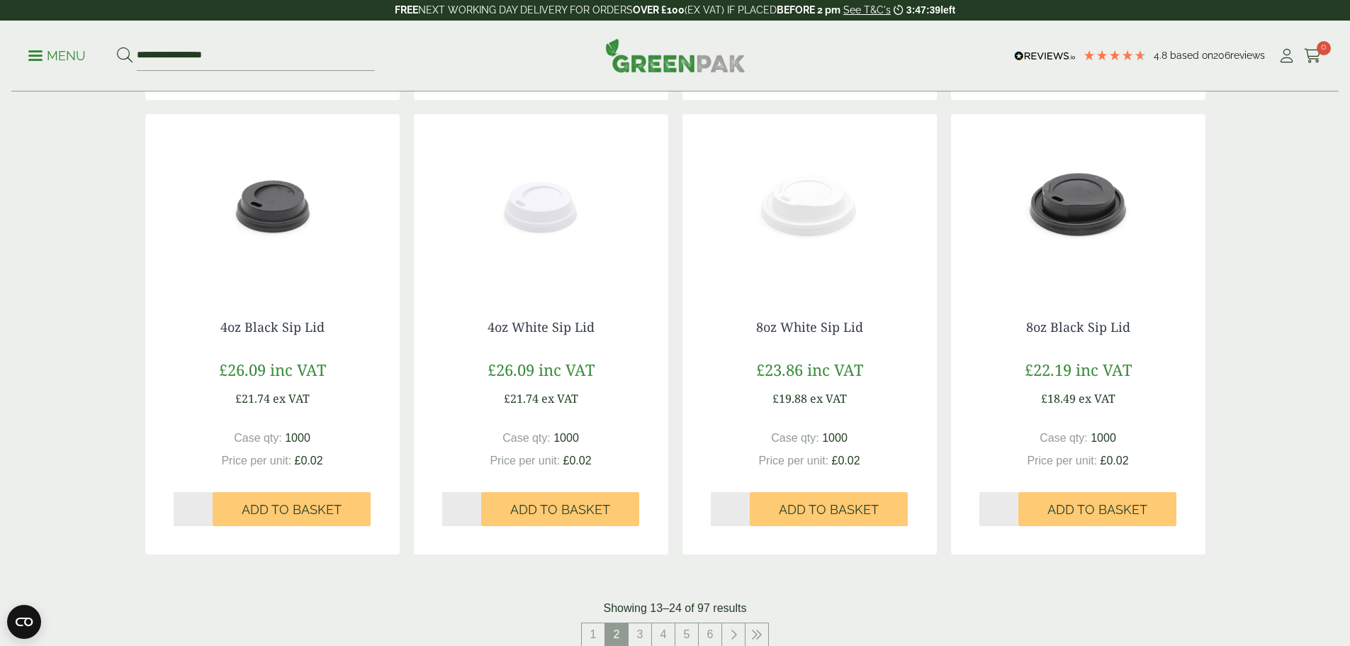
click at [774, 181] on img at bounding box center [810, 202] width 254 height 177
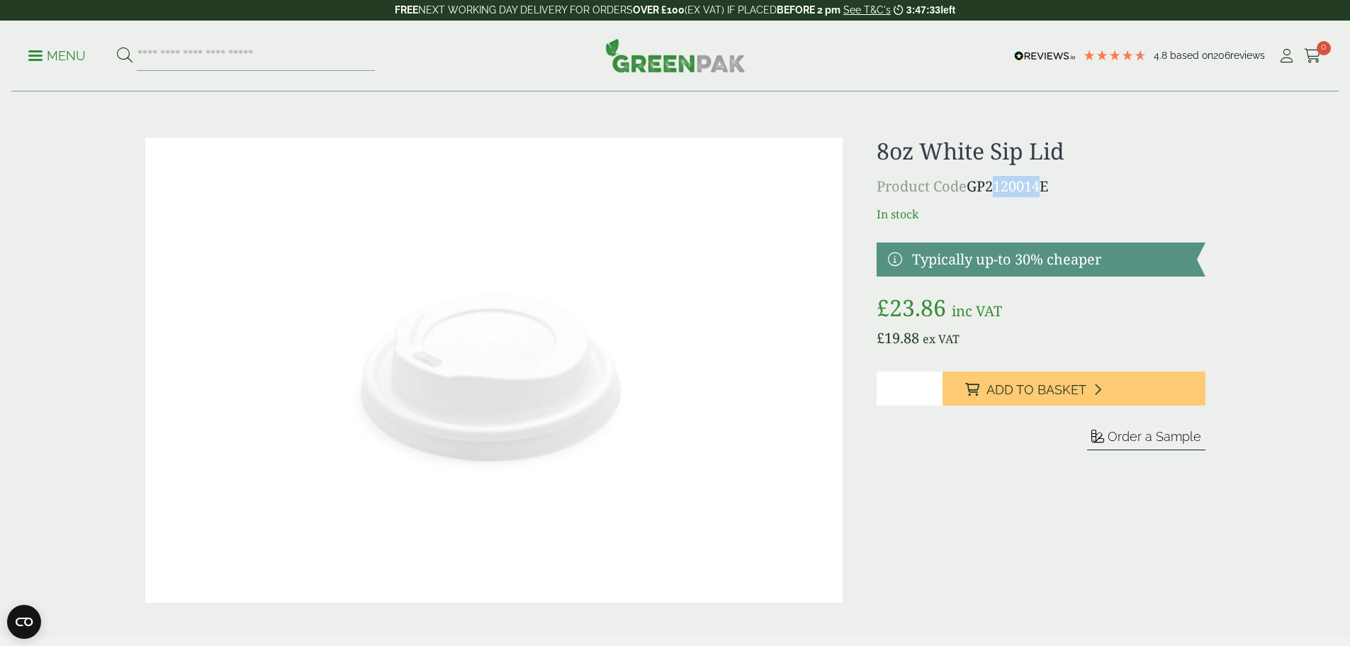
drag, startPoint x: 1084, startPoint y: 186, endPoint x: 975, endPoint y: 194, distance: 109.5
click at [975, 194] on p "Product Code GP2120014E" at bounding box center [1041, 186] width 328 height 21
copy p "GP2120014E"
